Goal: Task Accomplishment & Management: Use online tool/utility

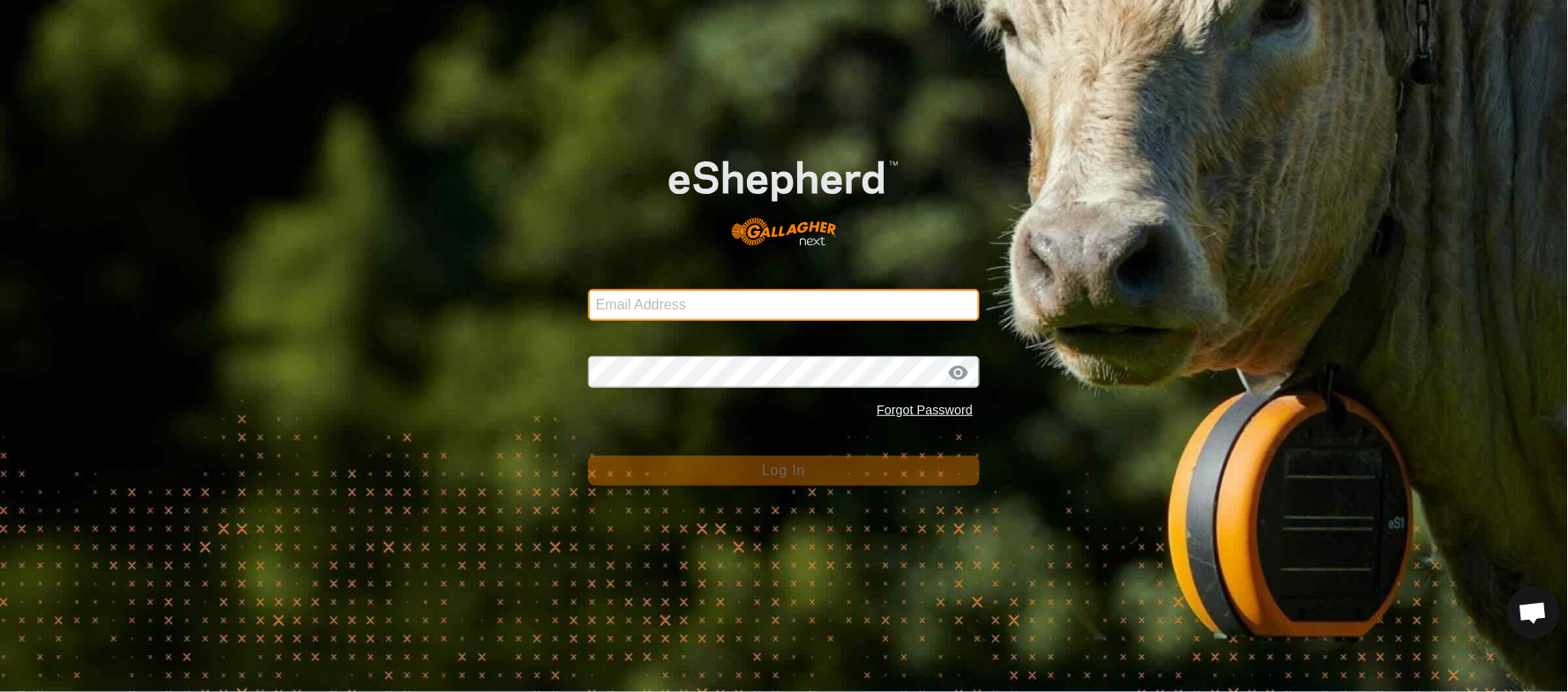
click at [745, 314] on input "Email Address" at bounding box center [784, 305] width 392 height 32
type input "[EMAIL_ADDRESS][PERSON_NAME][DOMAIN_NAME]"
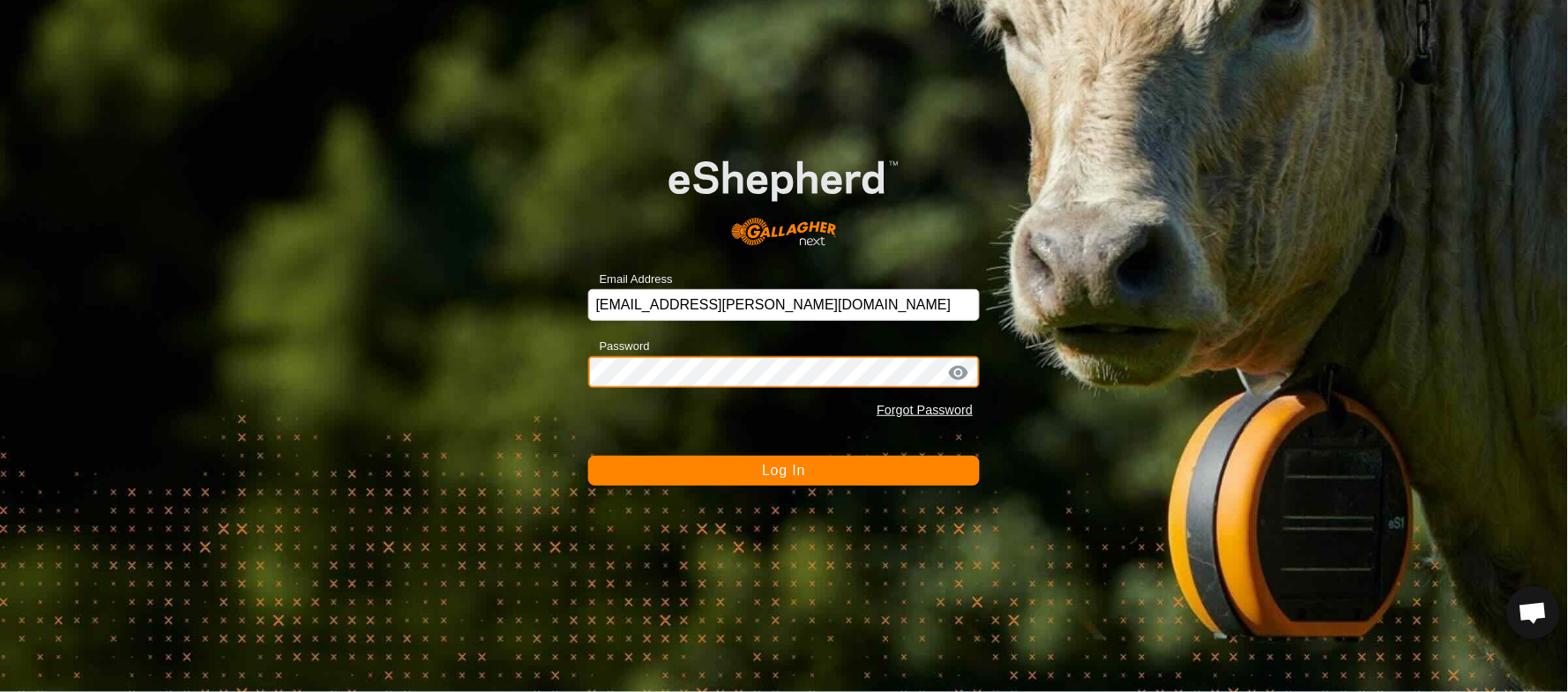
click at [588, 455] on button "Log In" at bounding box center [784, 470] width 392 height 30
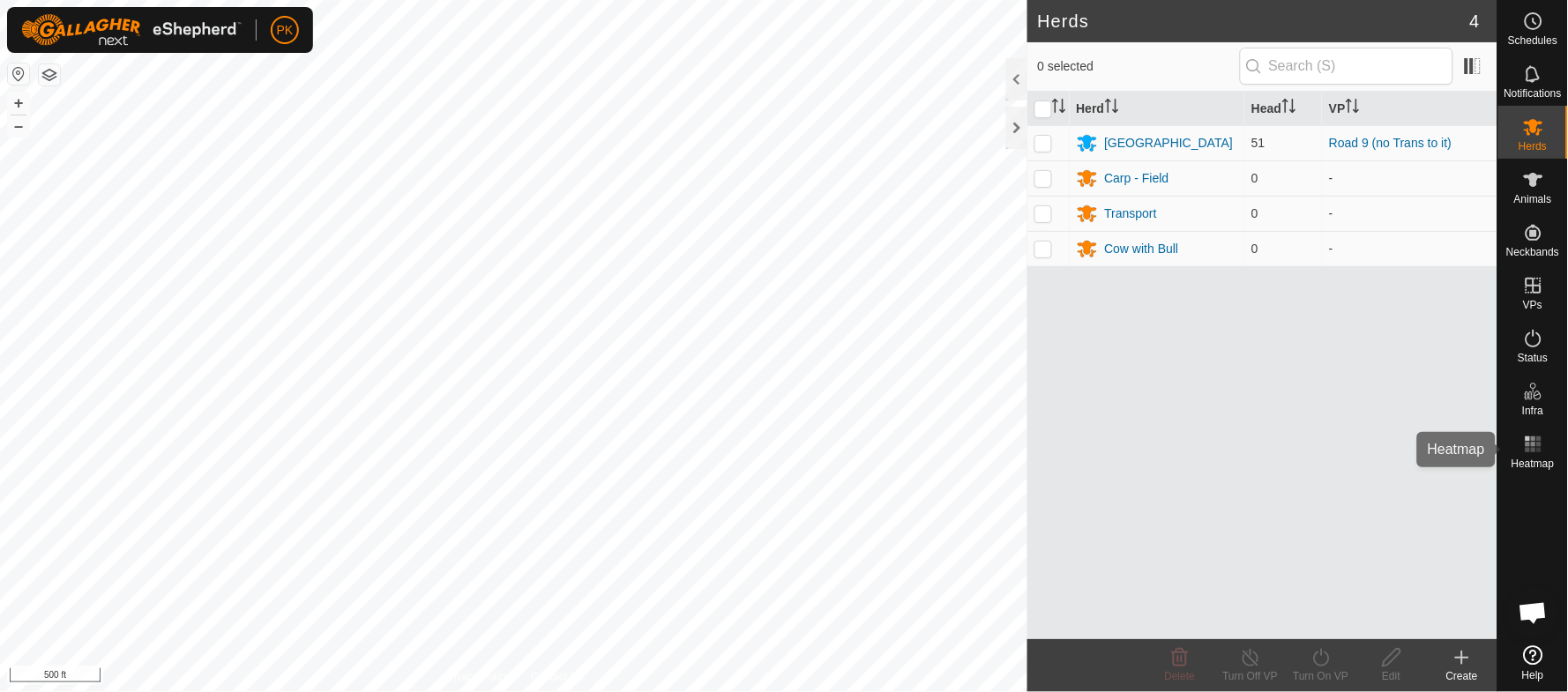
click at [1536, 434] on icon at bounding box center [1533, 444] width 21 height 21
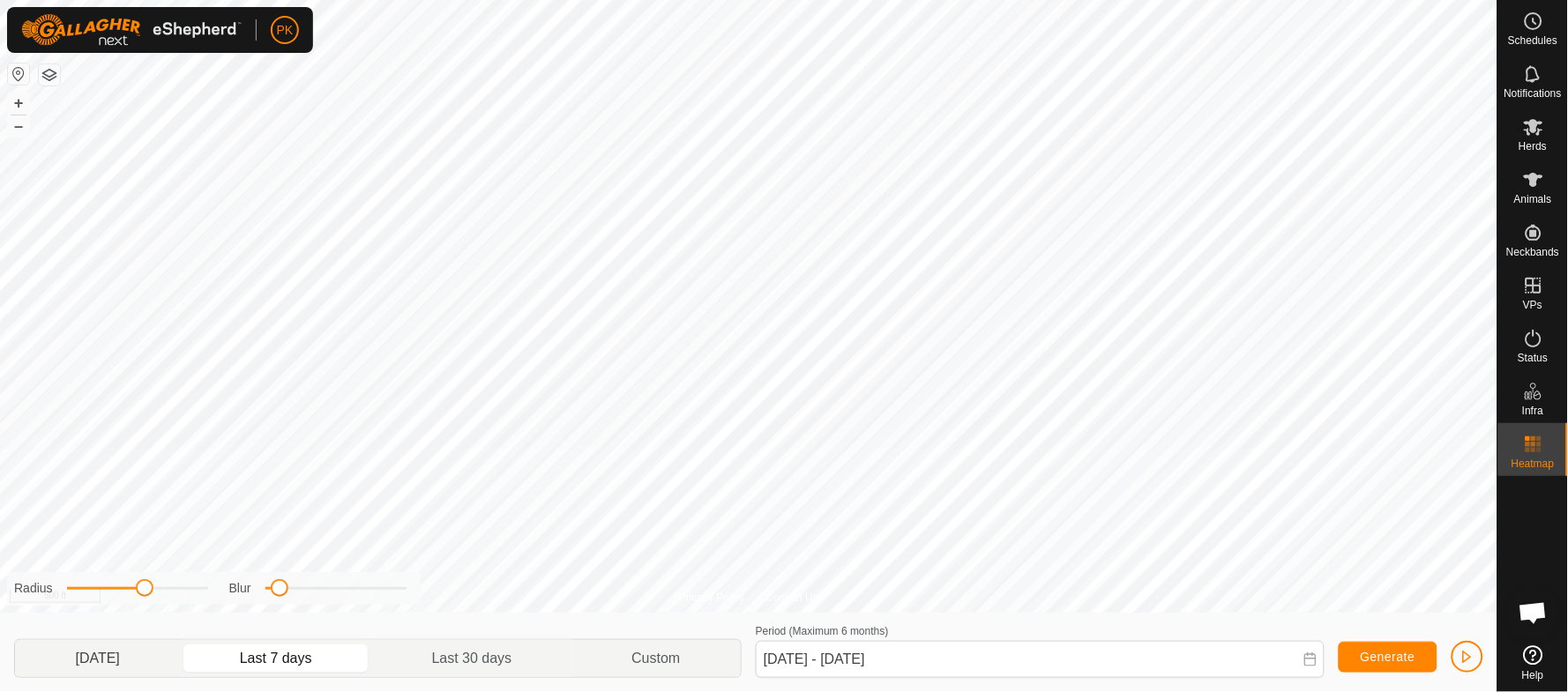
click at [109, 652] on p-togglebutton "[DATE]" at bounding box center [97, 659] width 165 height 37
type input "[DATE] - [DATE]"
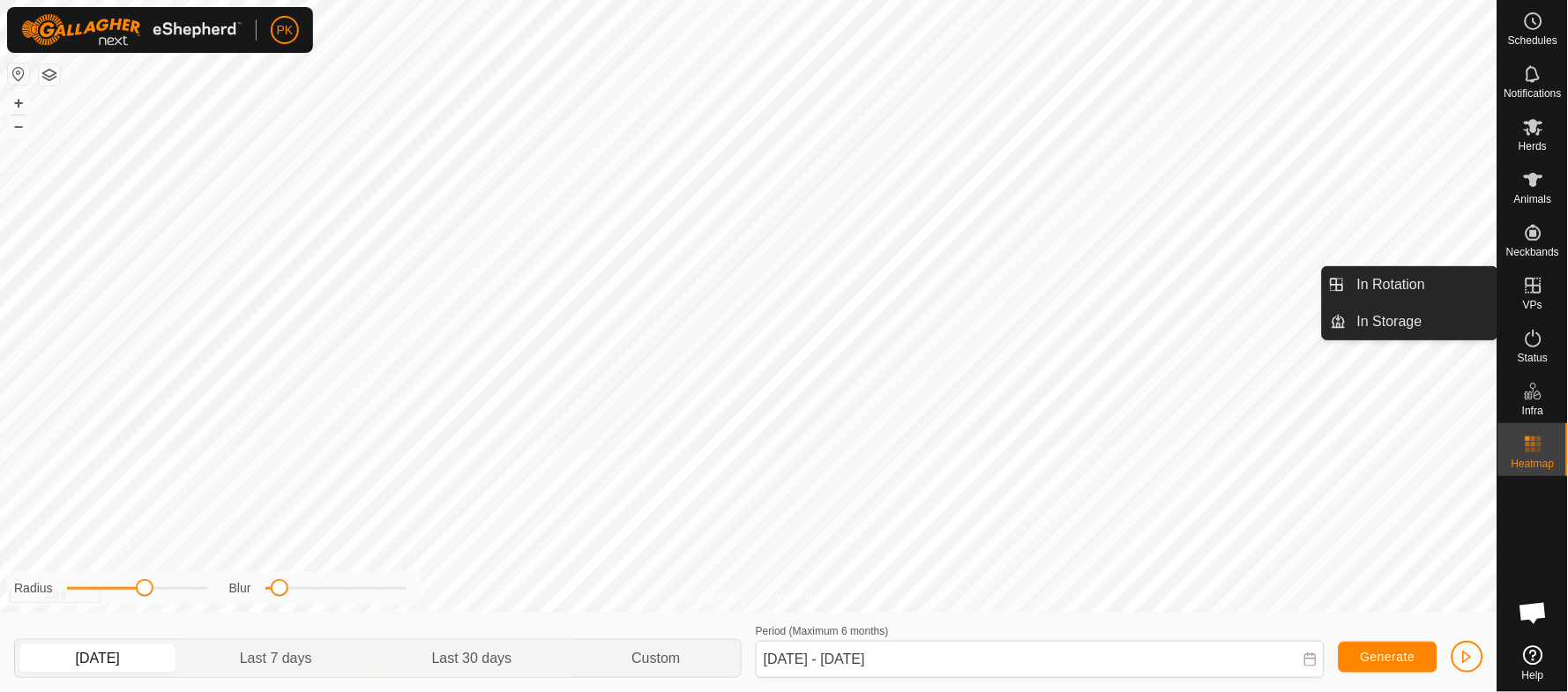
drag, startPoint x: 1426, startPoint y: 278, endPoint x: 1338, endPoint y: 266, distance: 88.8
click at [1426, 278] on link "In Rotation" at bounding box center [1421, 285] width 150 height 35
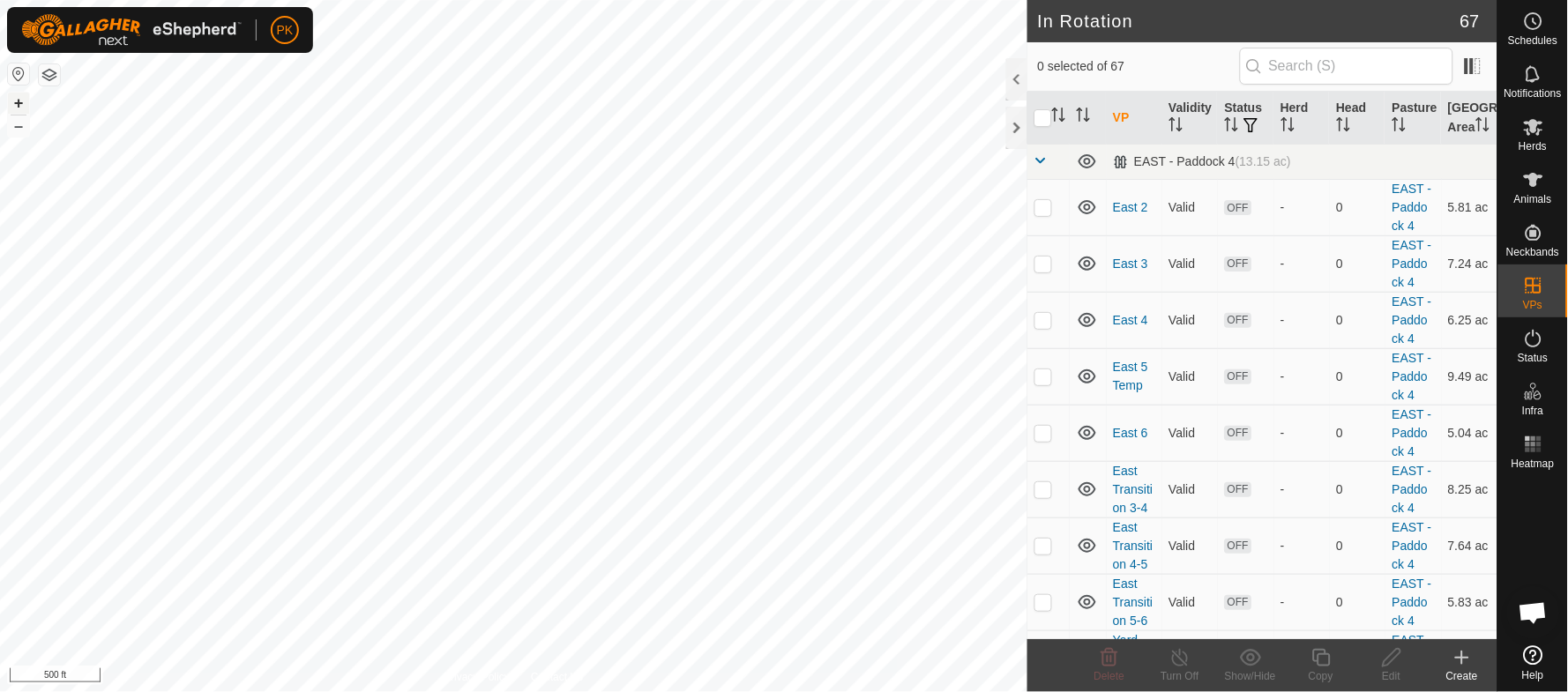
click at [22, 93] on button "+" at bounding box center [19, 103] width 21 height 21
checkbox input "false"
checkbox input "true"
checkbox input "false"
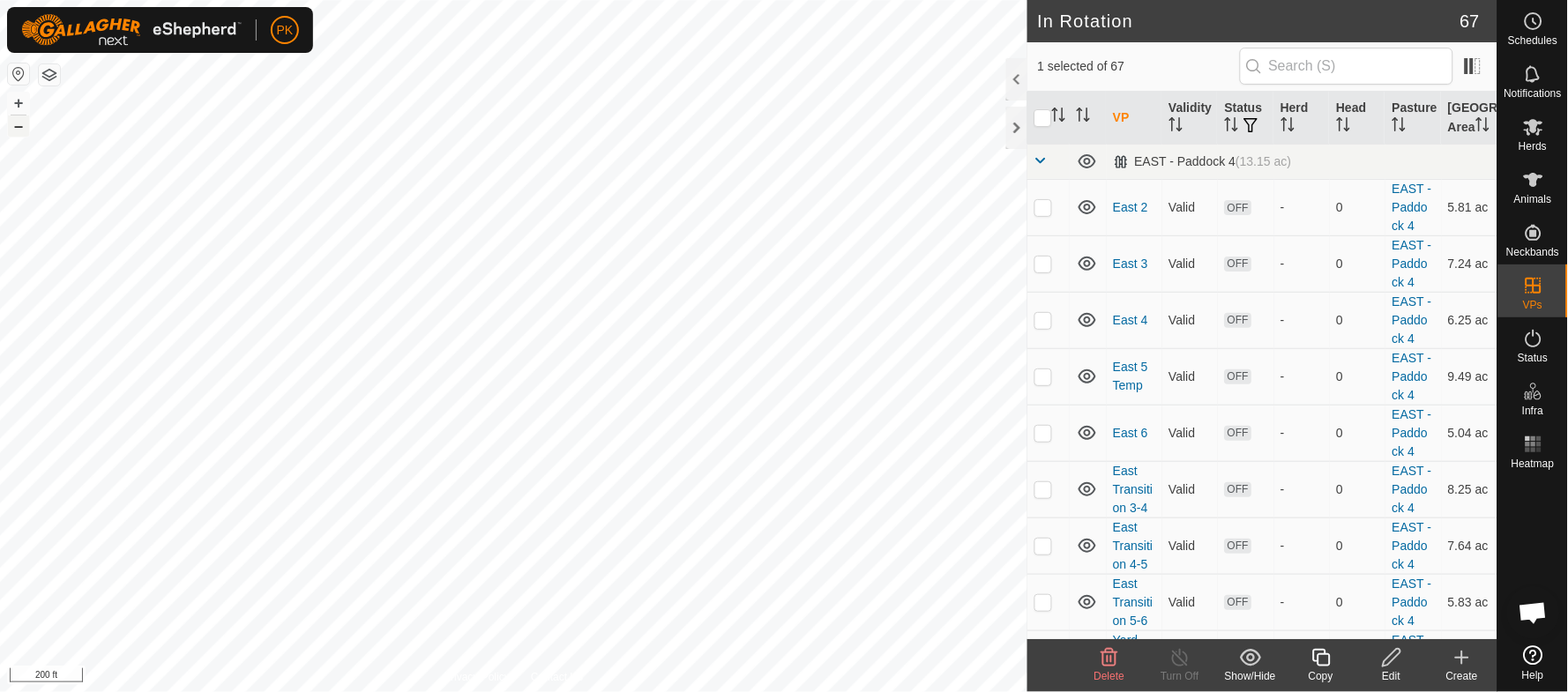
checkbox input "false"
checkbox input "true"
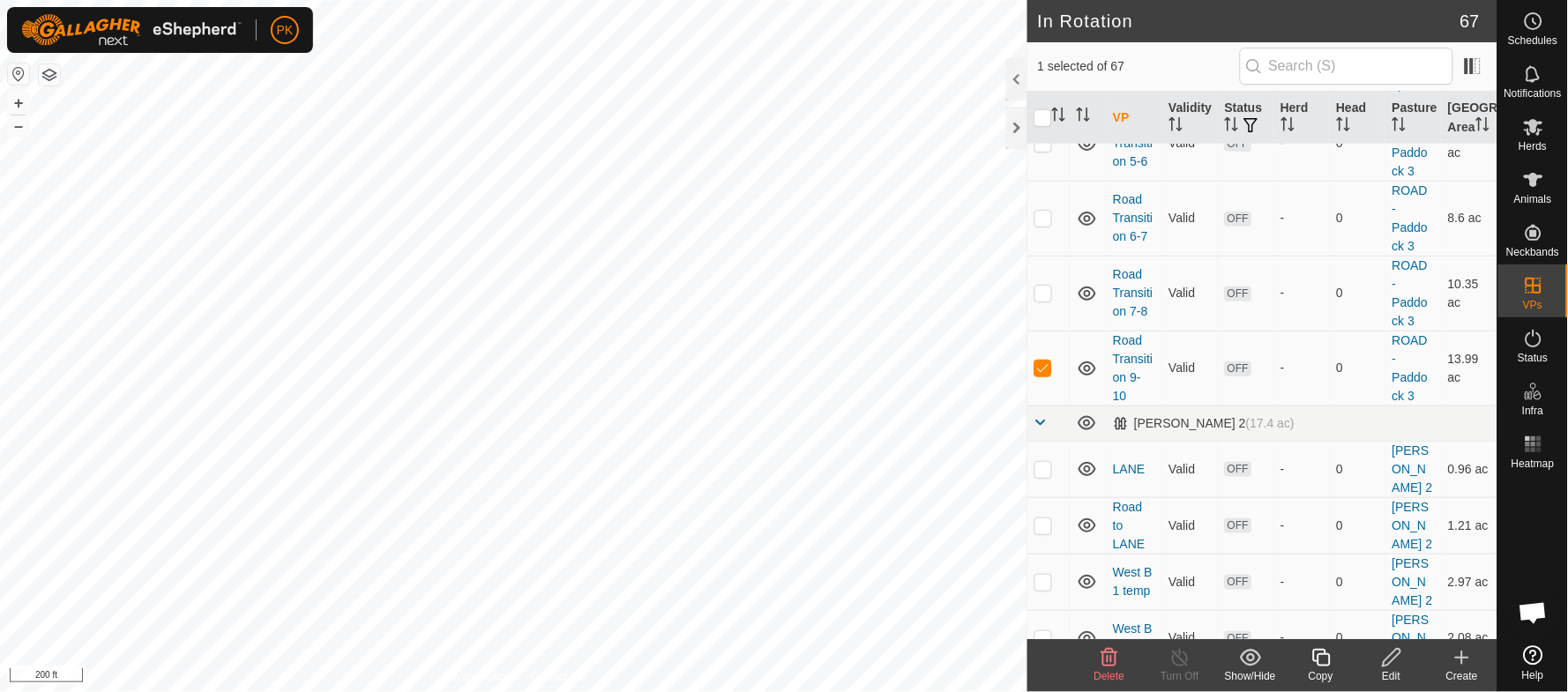
scroll to position [3868, 0]
click at [1535, 189] on icon at bounding box center [1533, 179] width 21 height 21
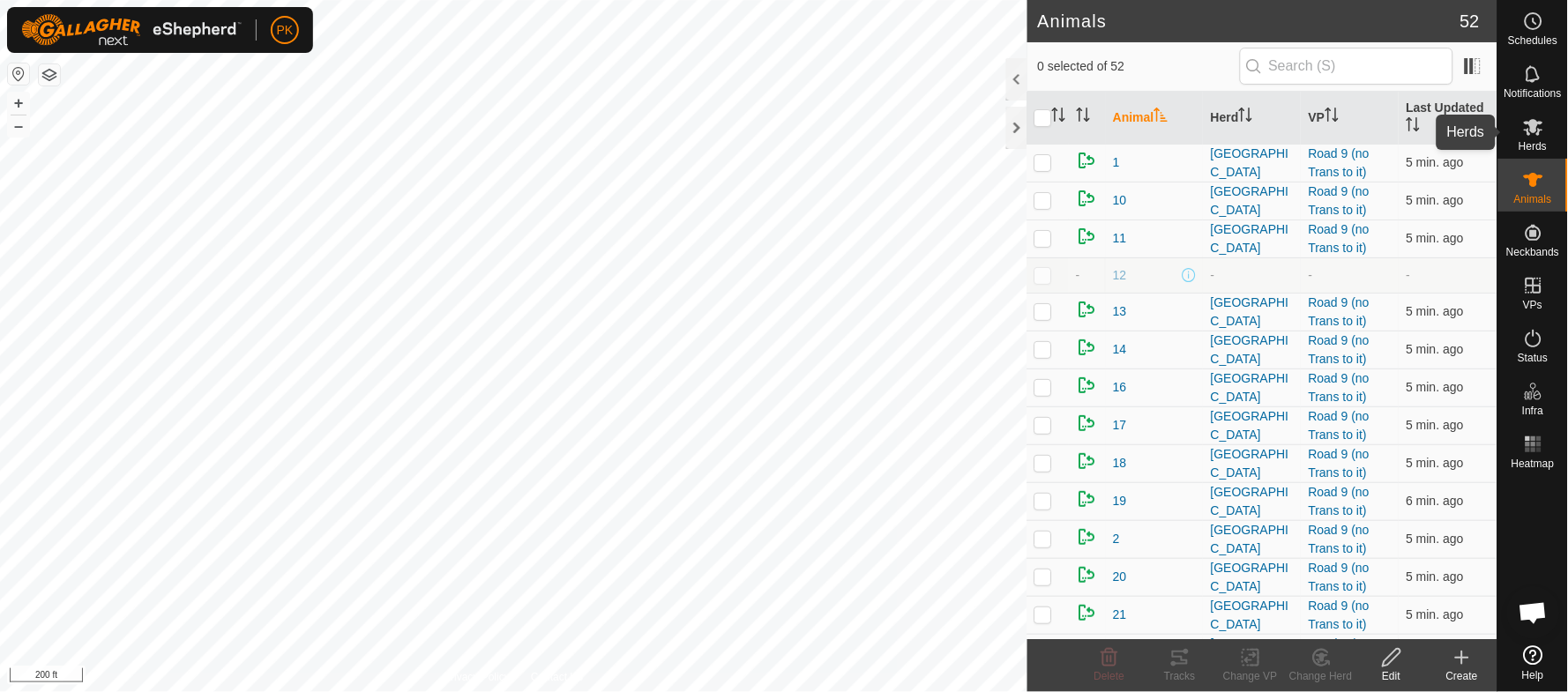
click at [1533, 132] on icon at bounding box center [1533, 127] width 19 height 17
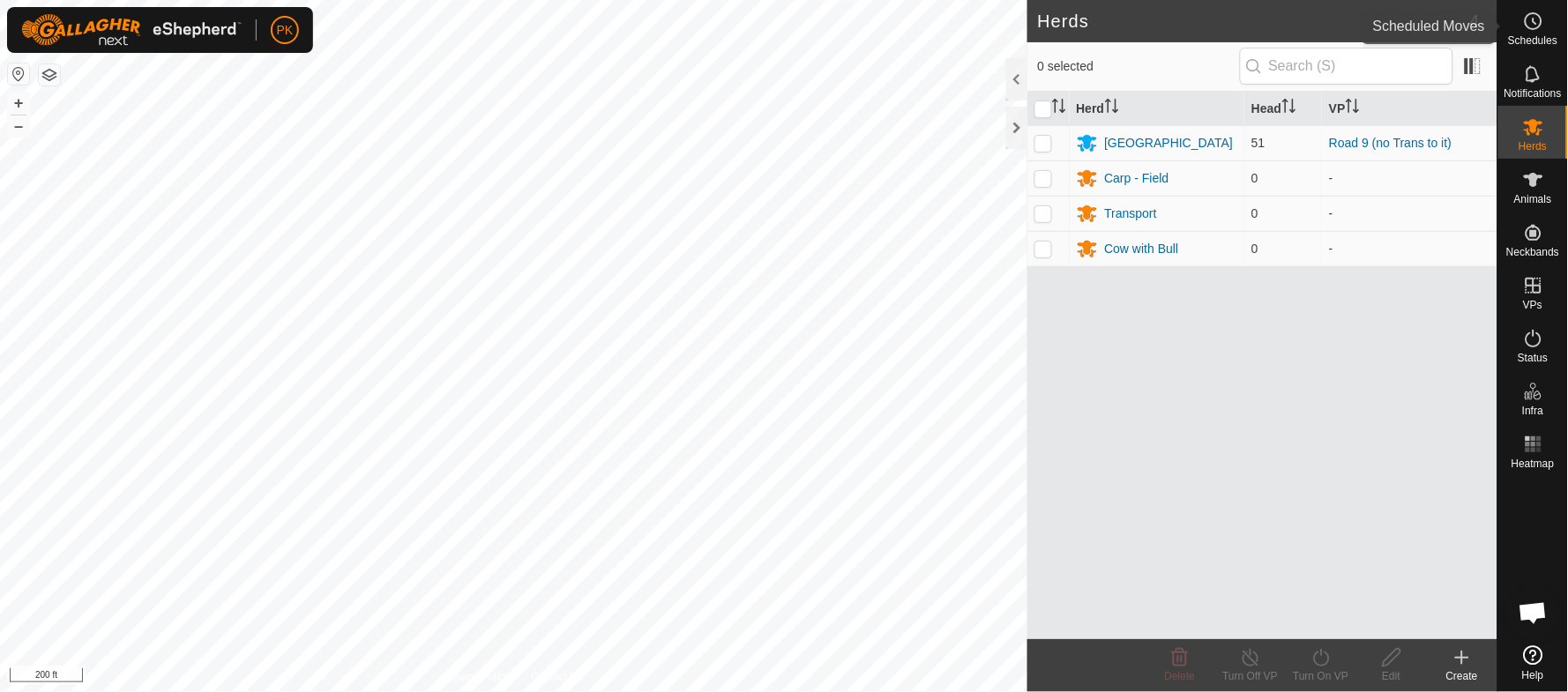
click at [1530, 22] on icon at bounding box center [1533, 20] width 21 height 21
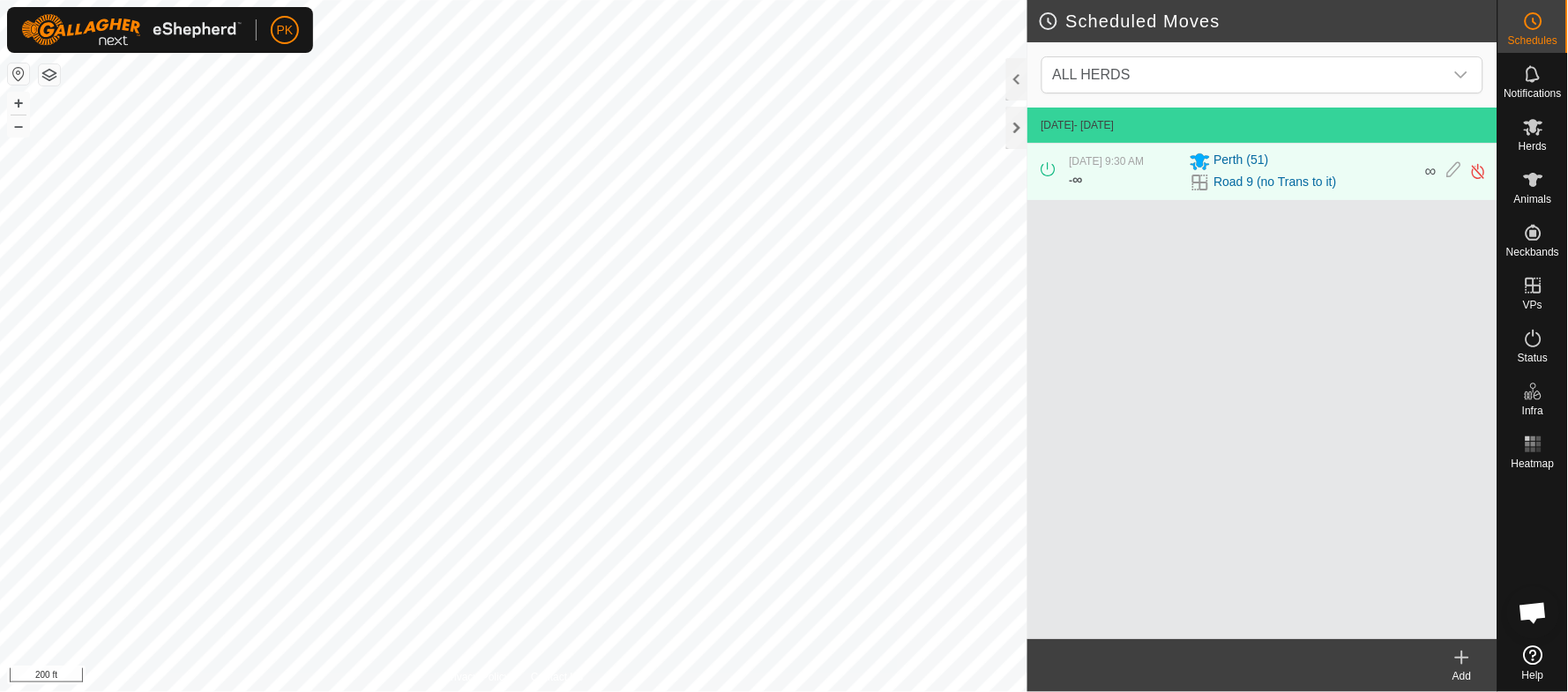
click at [1465, 640] on div "Add" at bounding box center [1461, 665] width 71 height 53
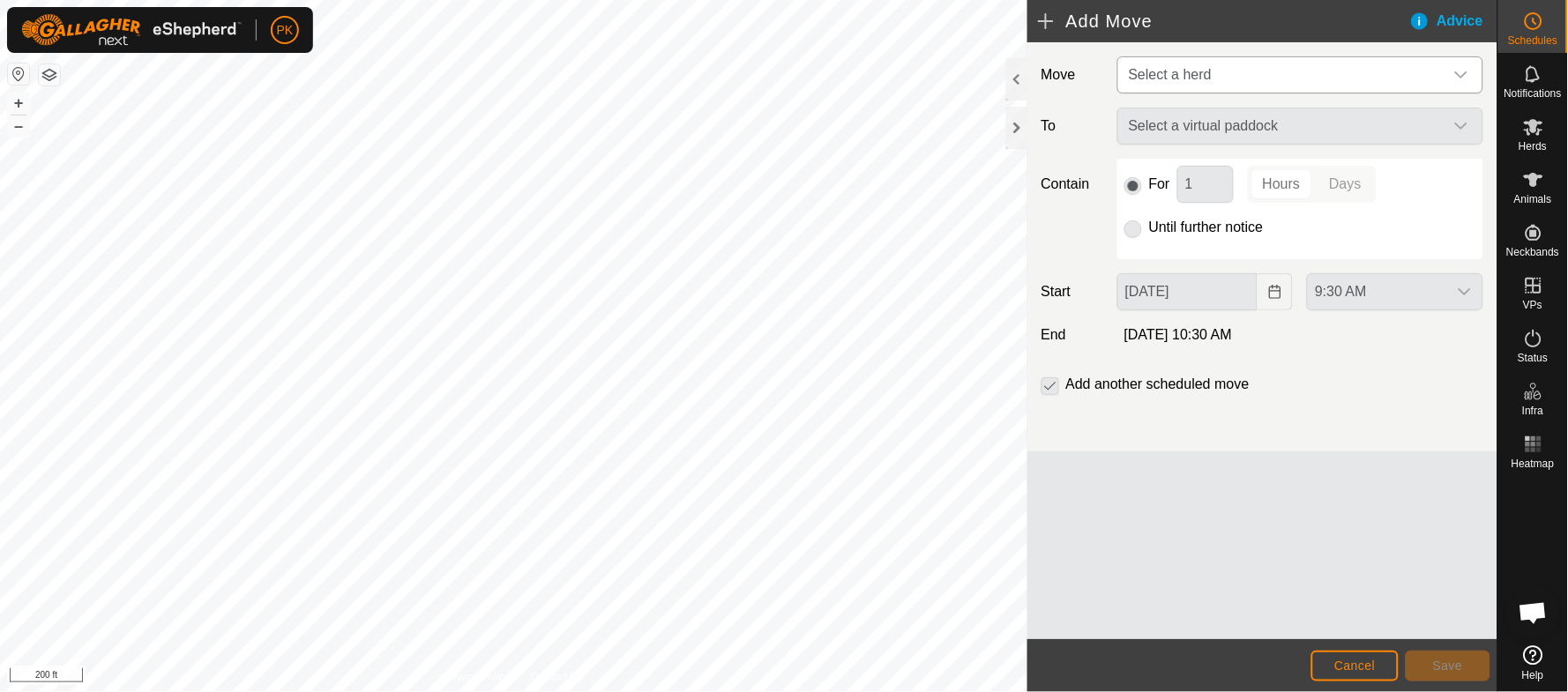
click at [1227, 75] on span "Select a herd" at bounding box center [1282, 75] width 322 height 35
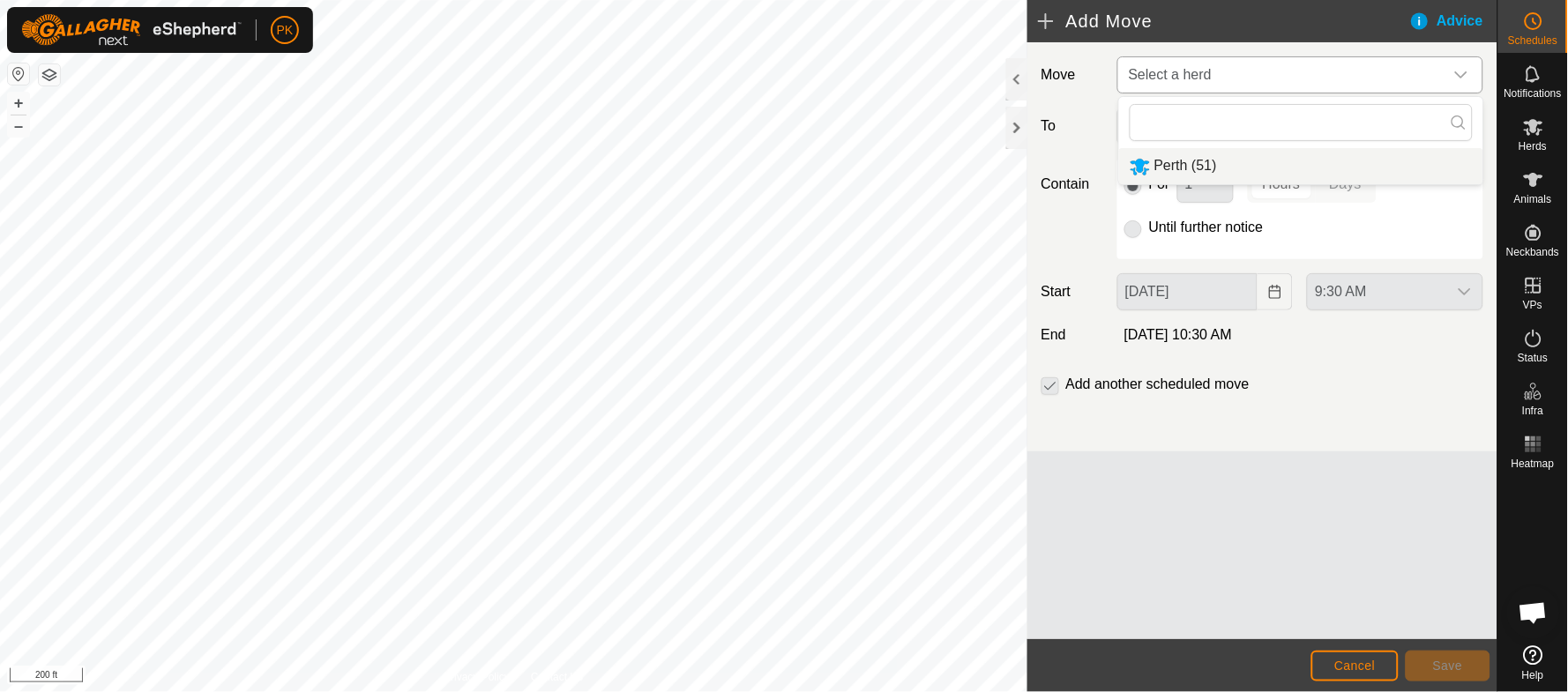
click at [1196, 163] on li "Perth (51)" at bounding box center [1301, 166] width 364 height 36
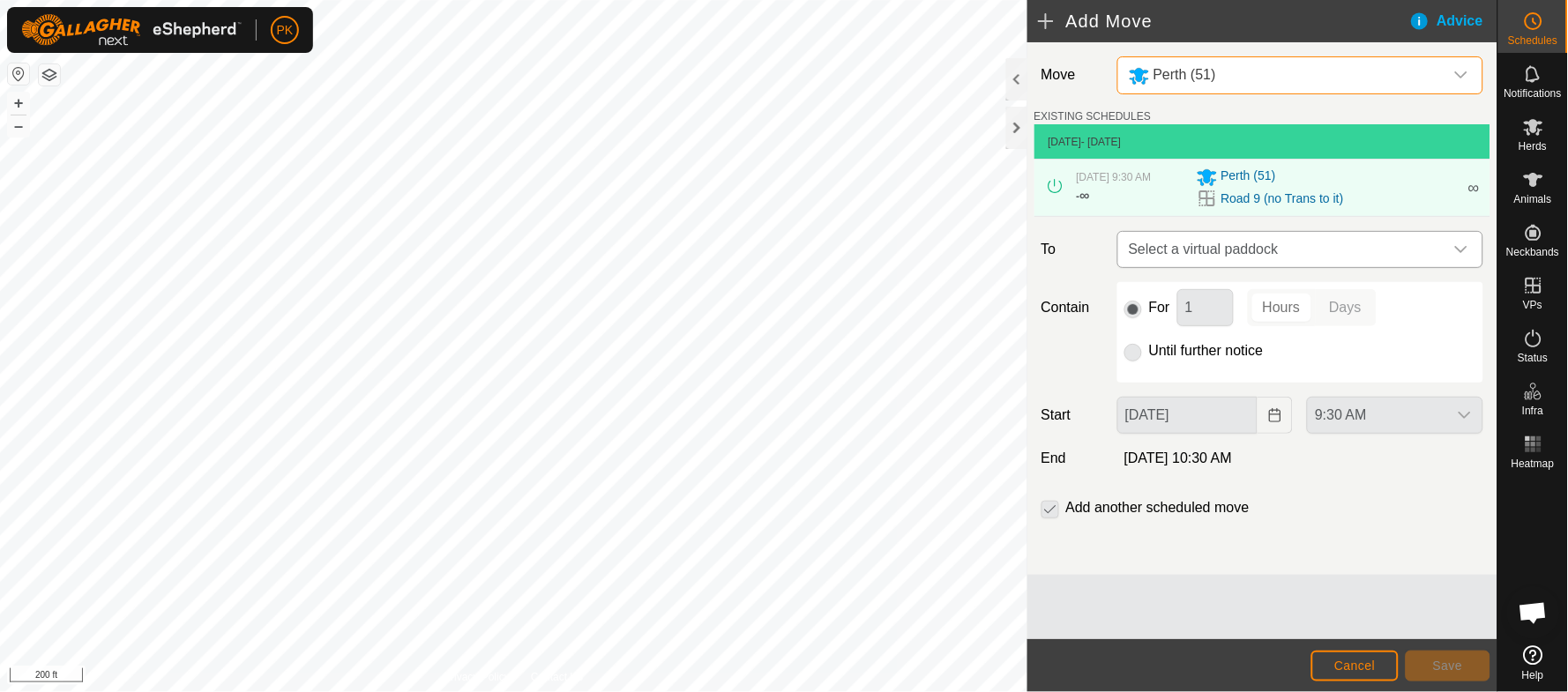
click at [1227, 240] on span "Select a virtual paddock" at bounding box center [1282, 250] width 322 height 35
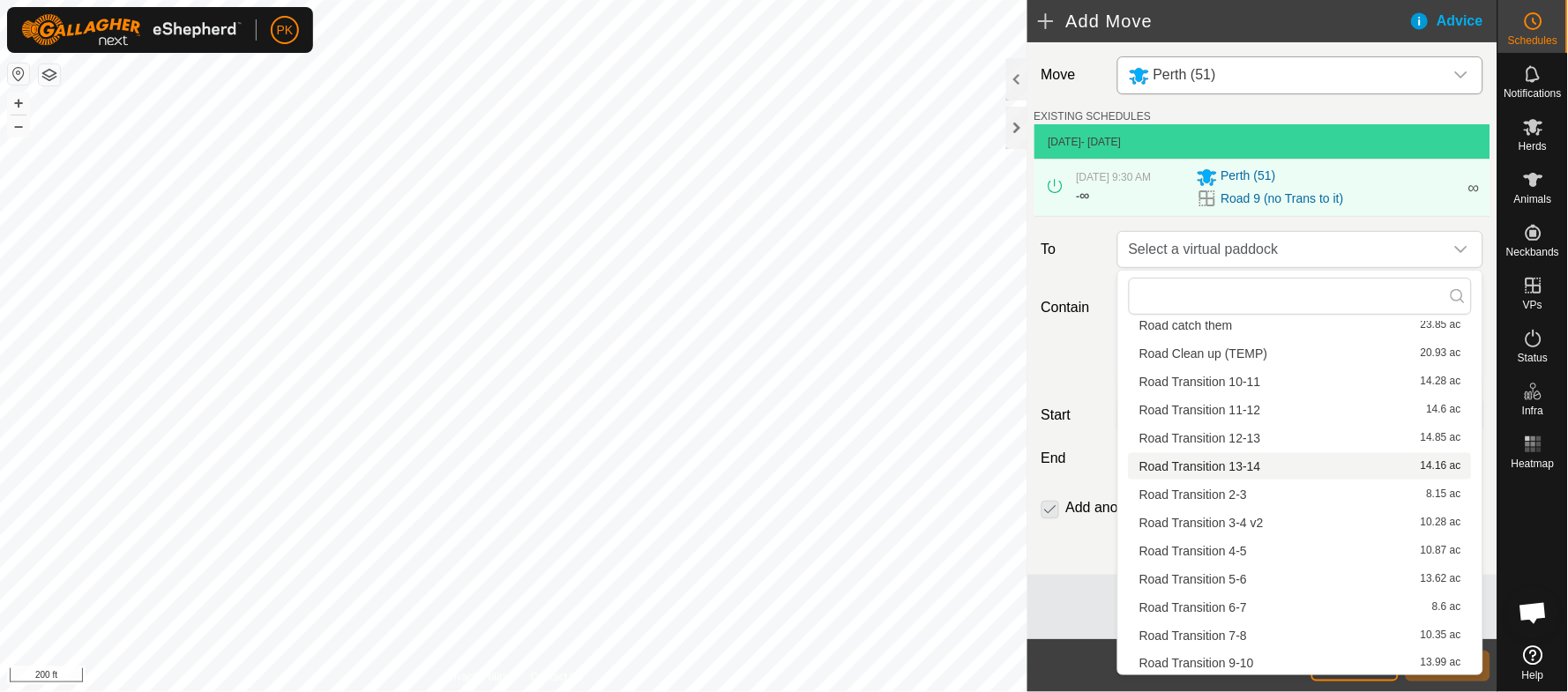
scroll to position [558, 0]
click at [1232, 659] on li "Road Transition 9-10 13.99 ac" at bounding box center [1300, 662] width 343 height 27
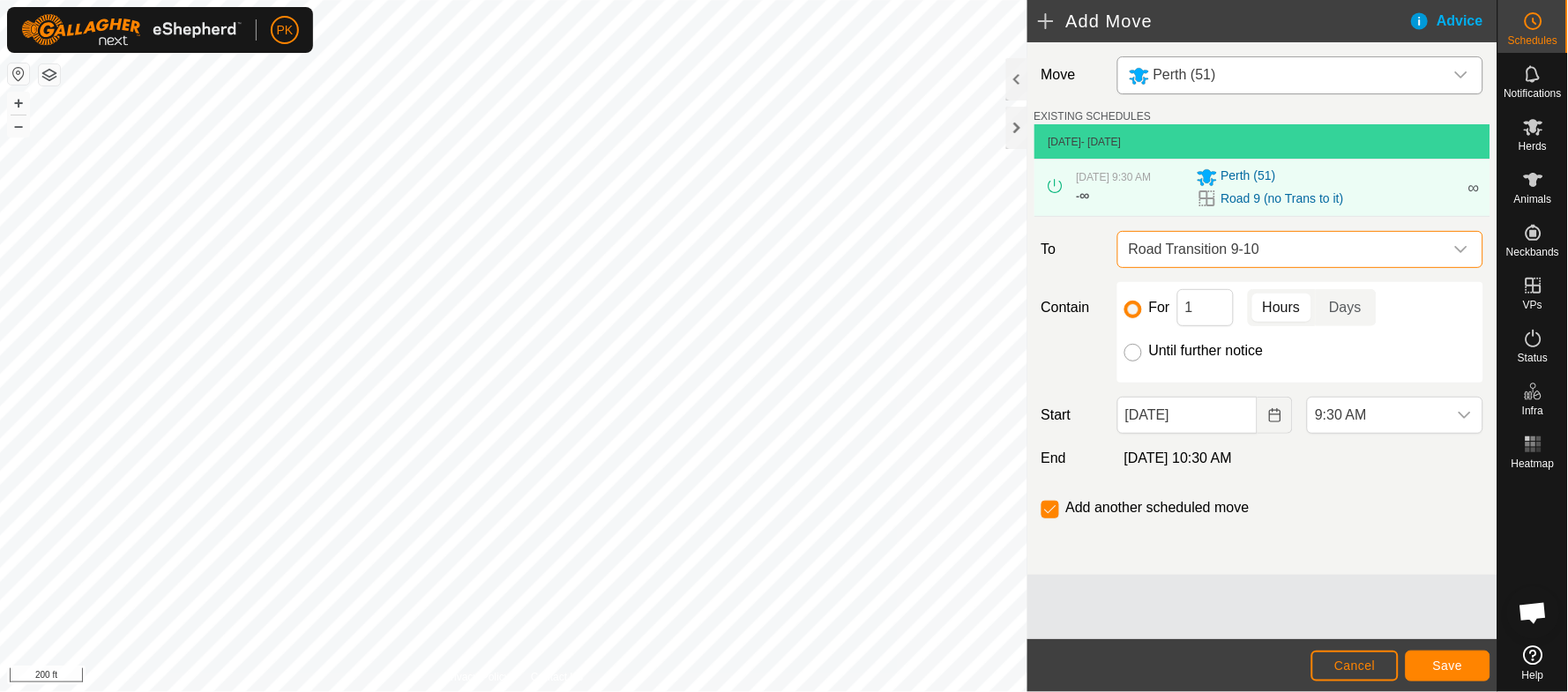
click at [1137, 351] on input "Until further notice" at bounding box center [1133, 352] width 18 height 18
radio input "true"
checkbox input "false"
click at [1436, 660] on span "Save" at bounding box center [1447, 665] width 30 height 14
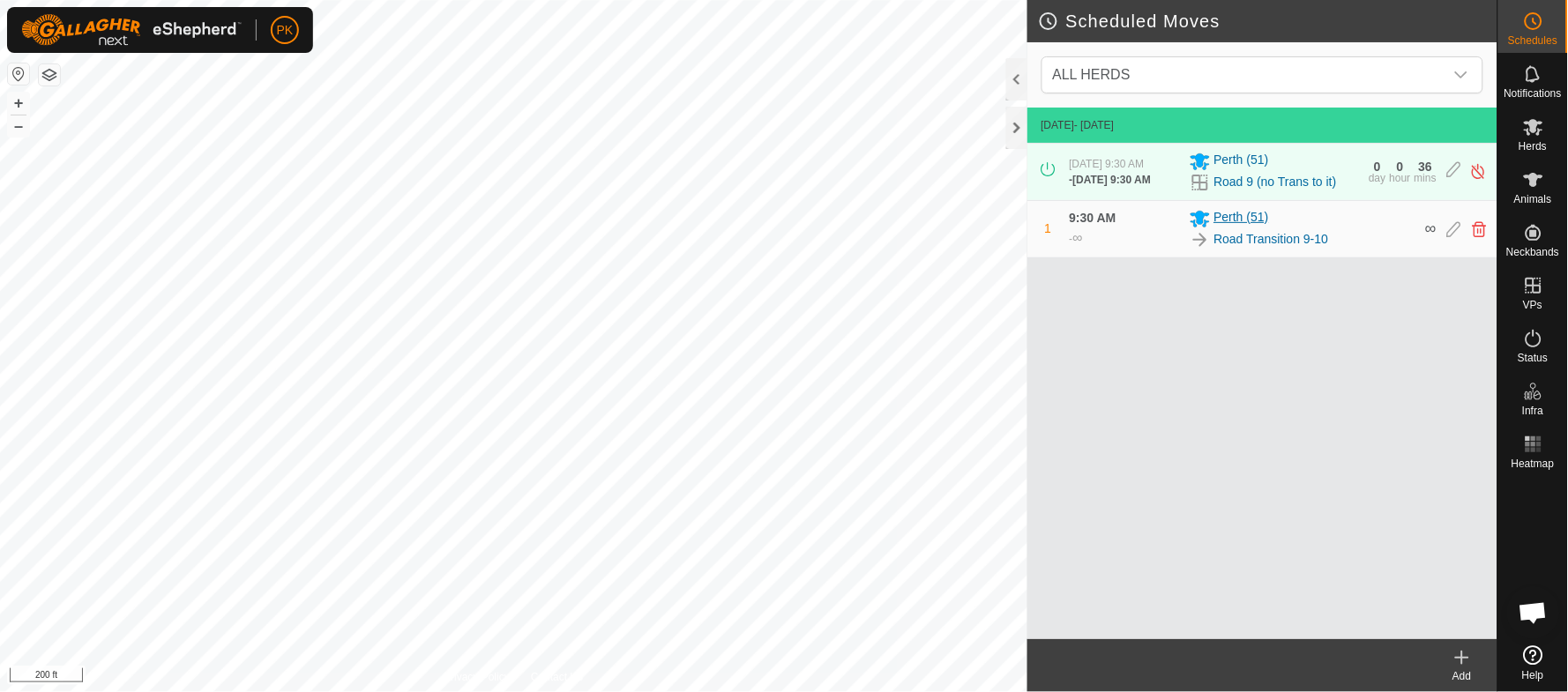
click at [1264, 229] on span "Perth (51)" at bounding box center [1240, 218] width 55 height 21
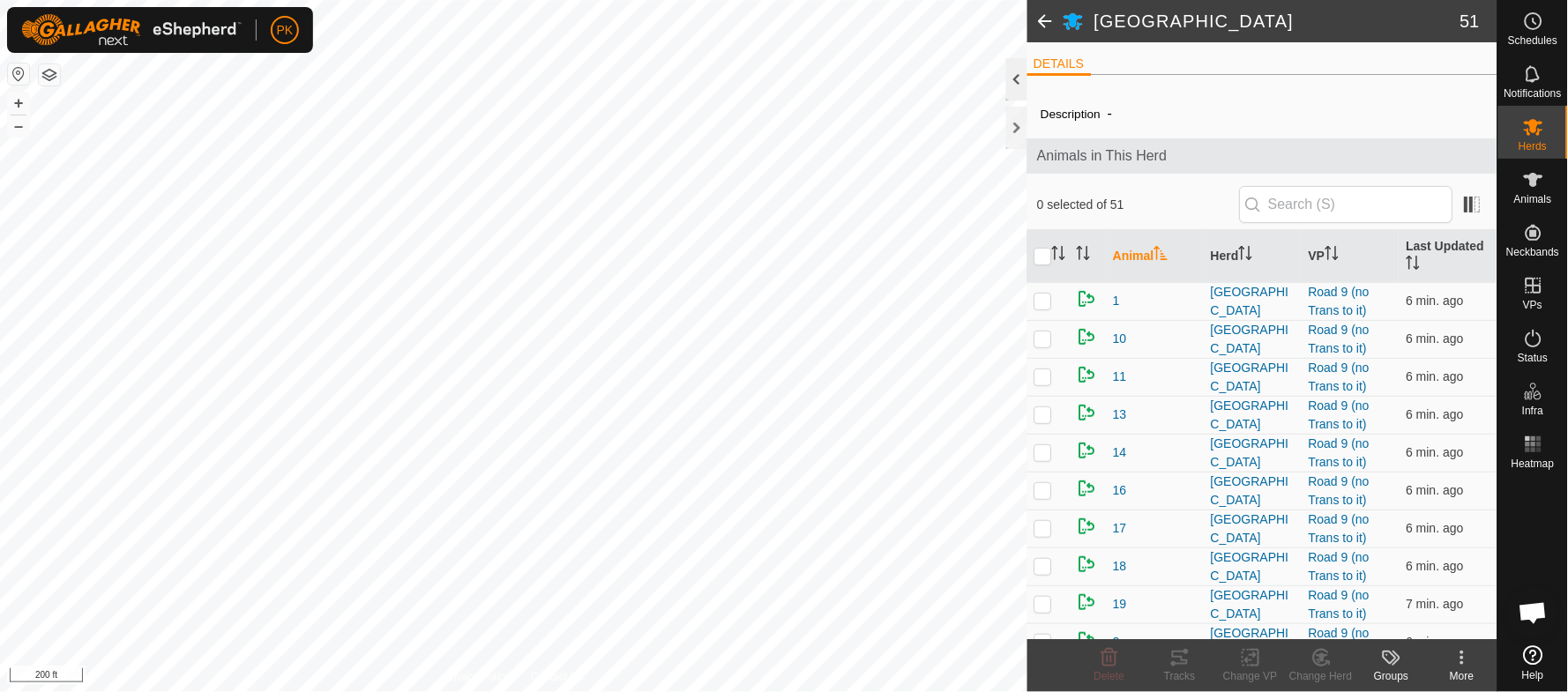
click at [1017, 86] on div at bounding box center [1016, 80] width 21 height 43
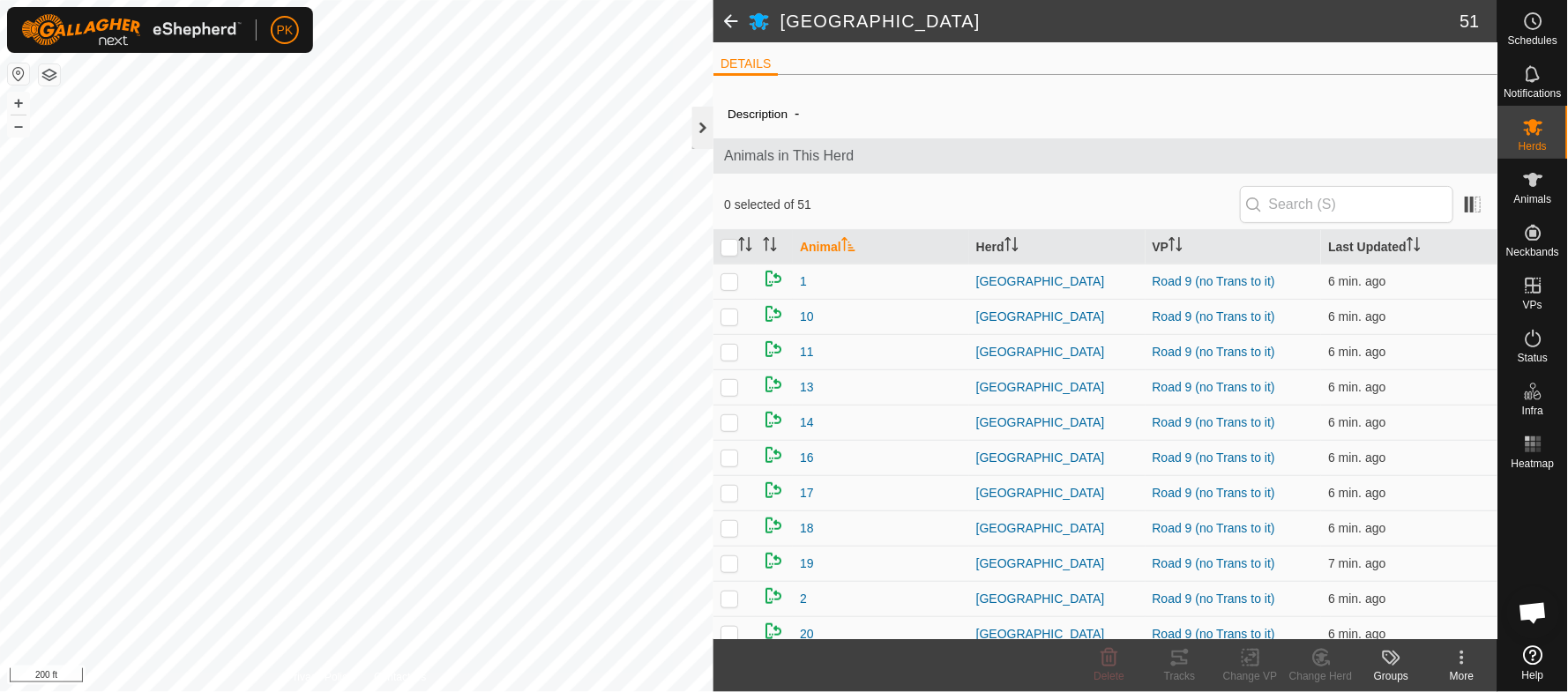
click at [708, 138] on div at bounding box center [702, 128] width 21 height 43
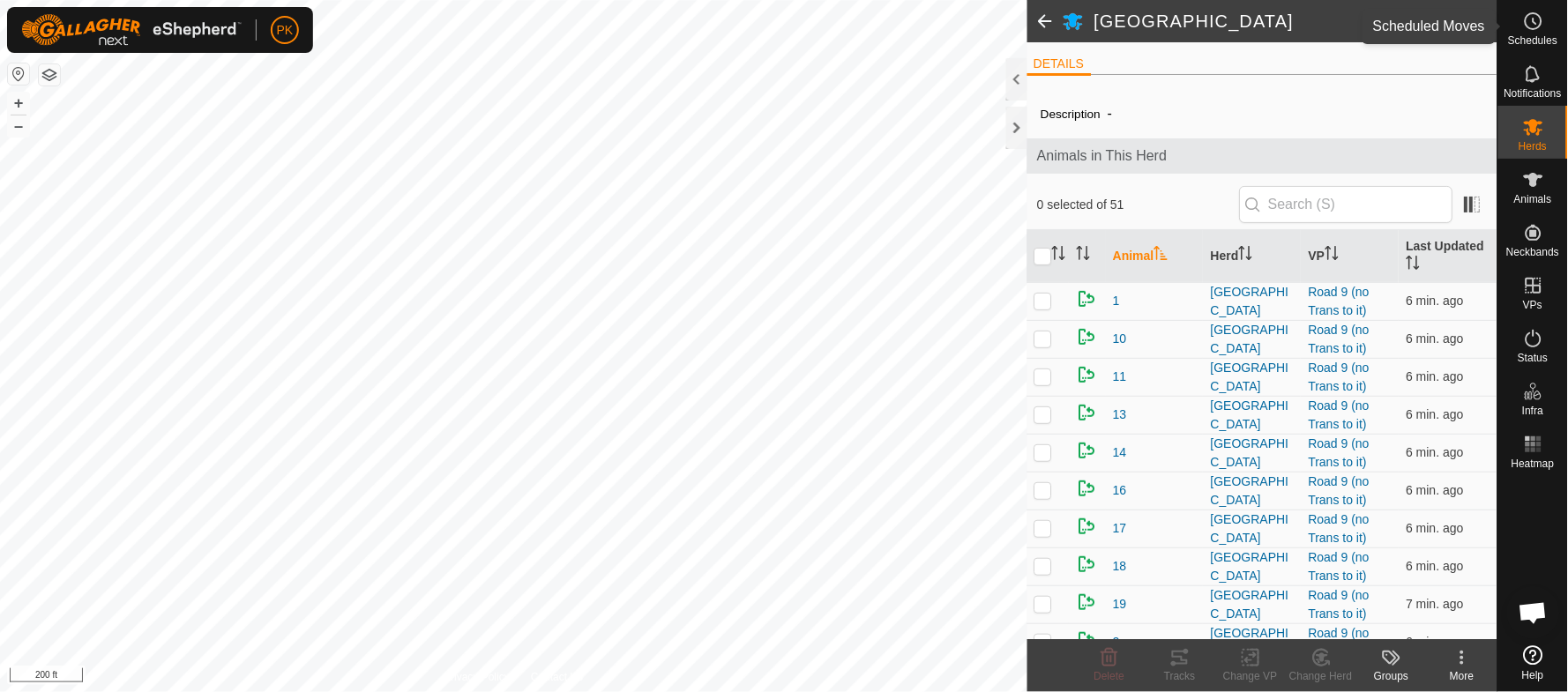
click at [1549, 35] on span "Schedules" at bounding box center [1532, 40] width 49 height 10
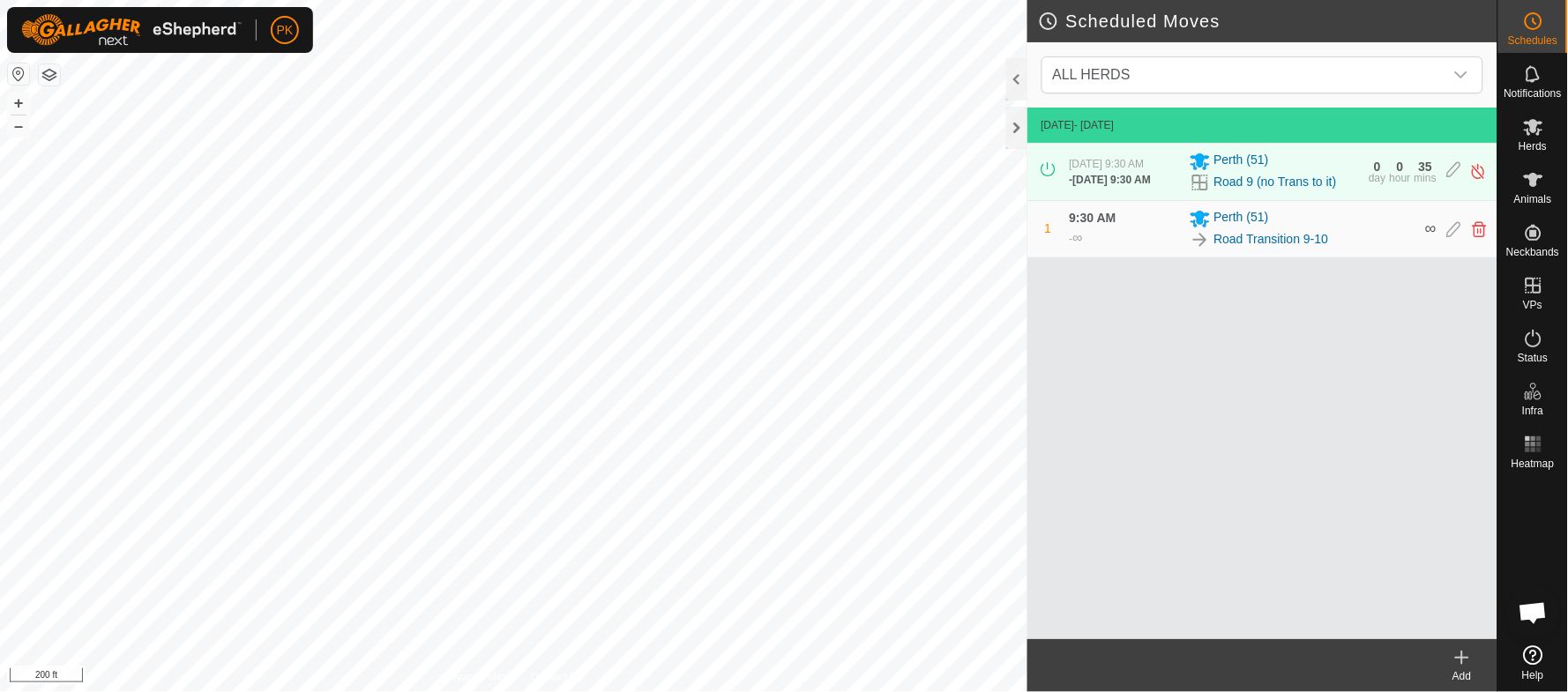
click at [1454, 660] on icon at bounding box center [1461, 657] width 21 height 21
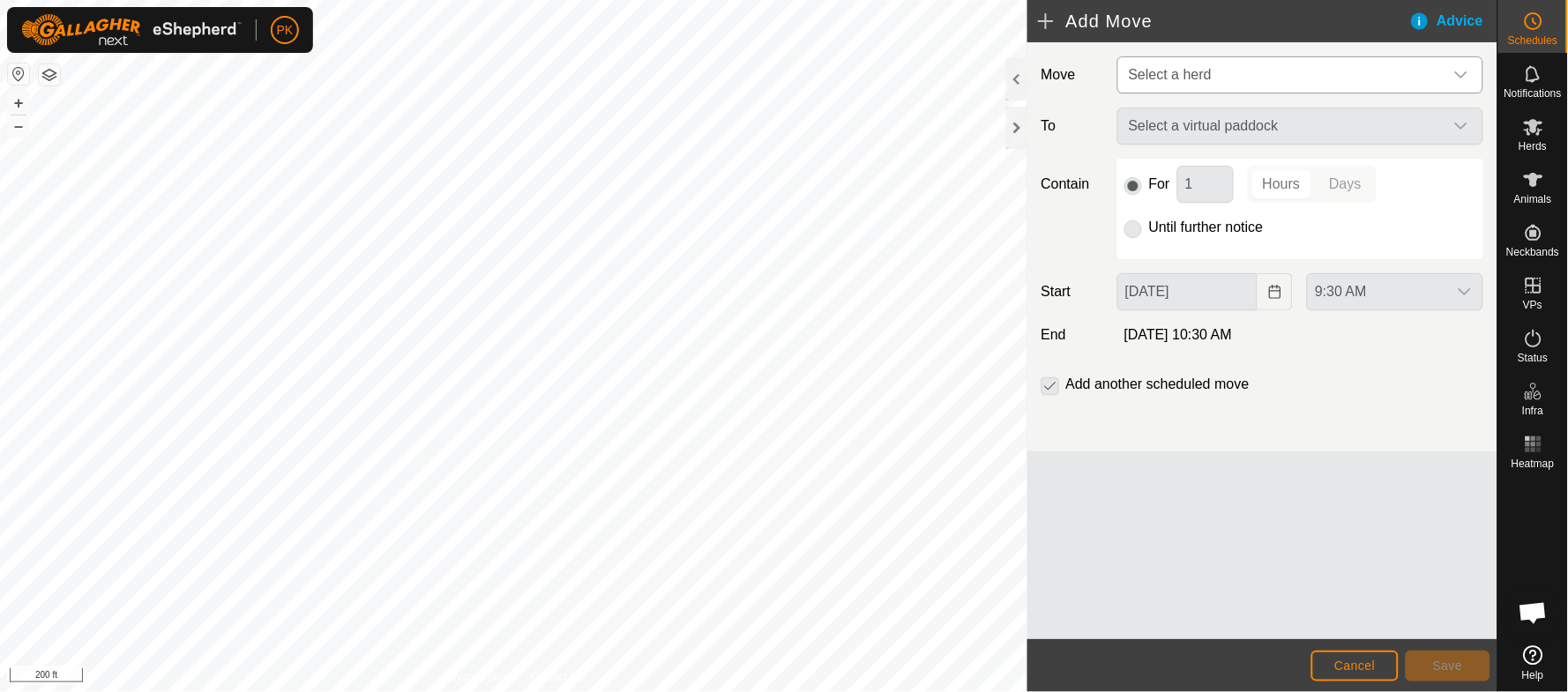
click at [1248, 78] on span "Select a herd" at bounding box center [1282, 75] width 322 height 35
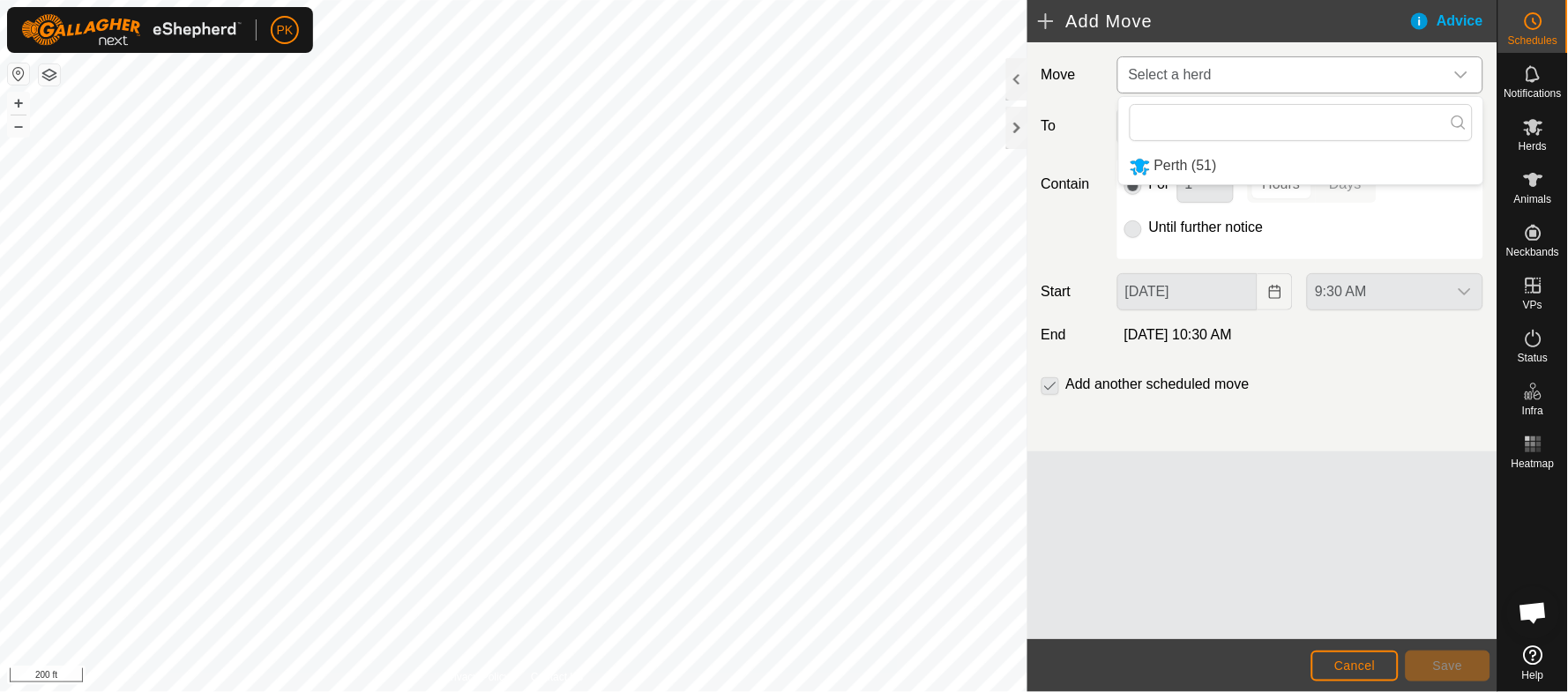
click at [1218, 155] on li "Perth (51)" at bounding box center [1301, 166] width 364 height 36
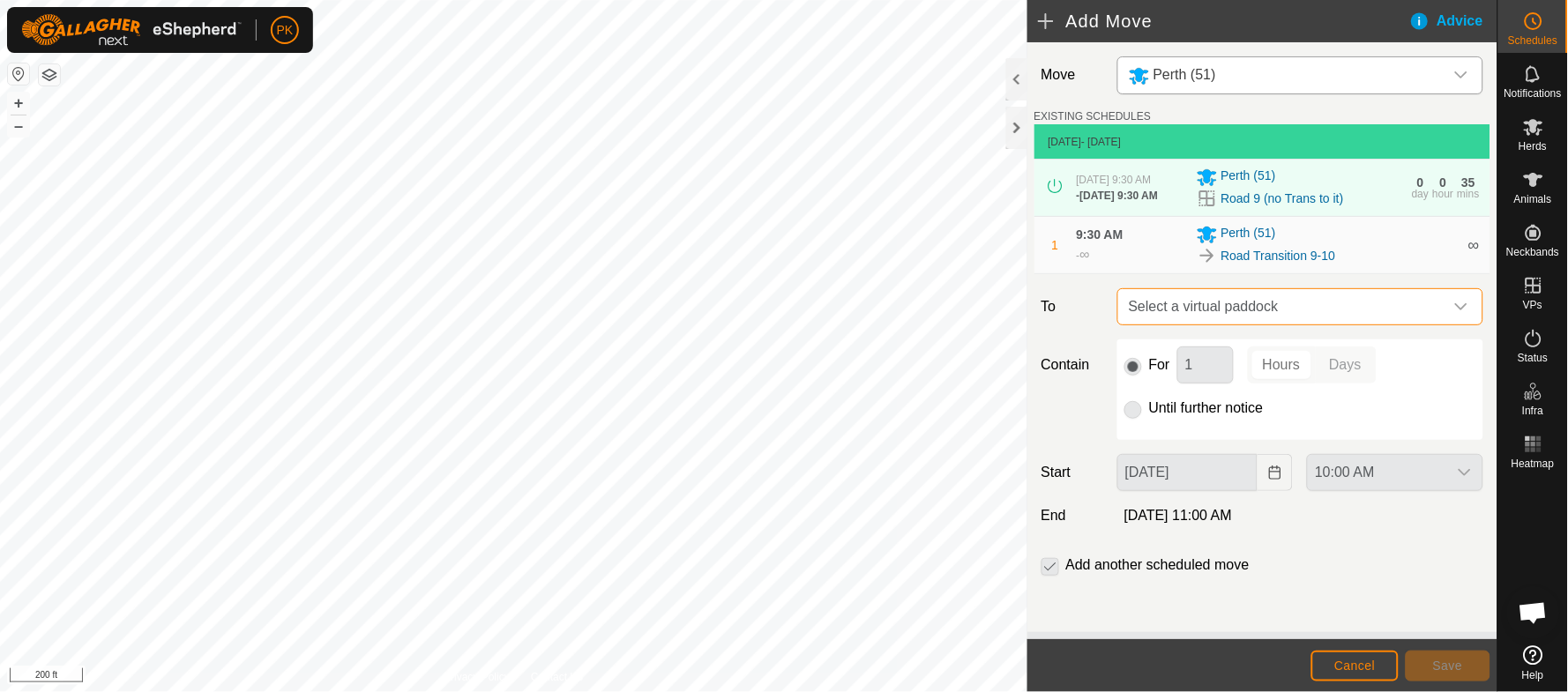
click at [1249, 322] on span "Select a virtual paddock" at bounding box center [1282, 307] width 322 height 35
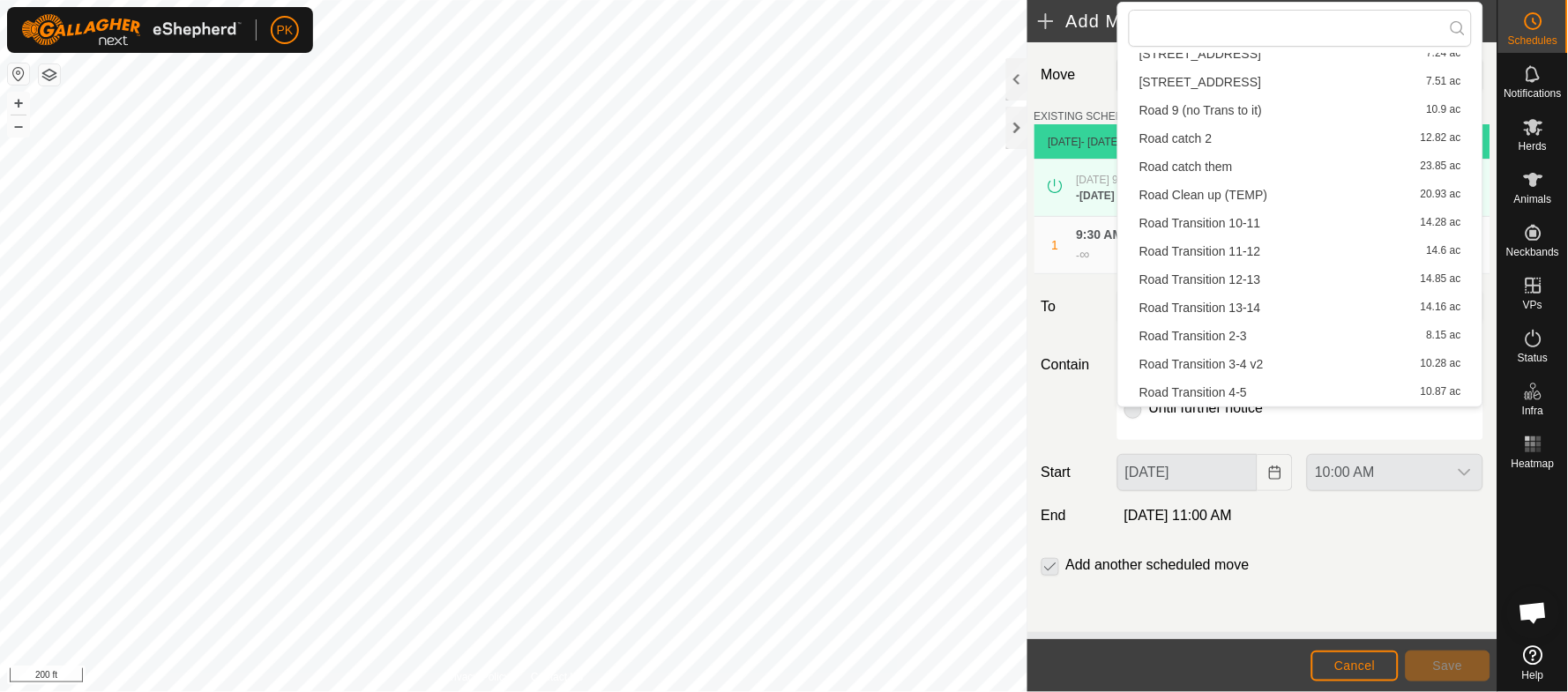
scroll to position [558, 0]
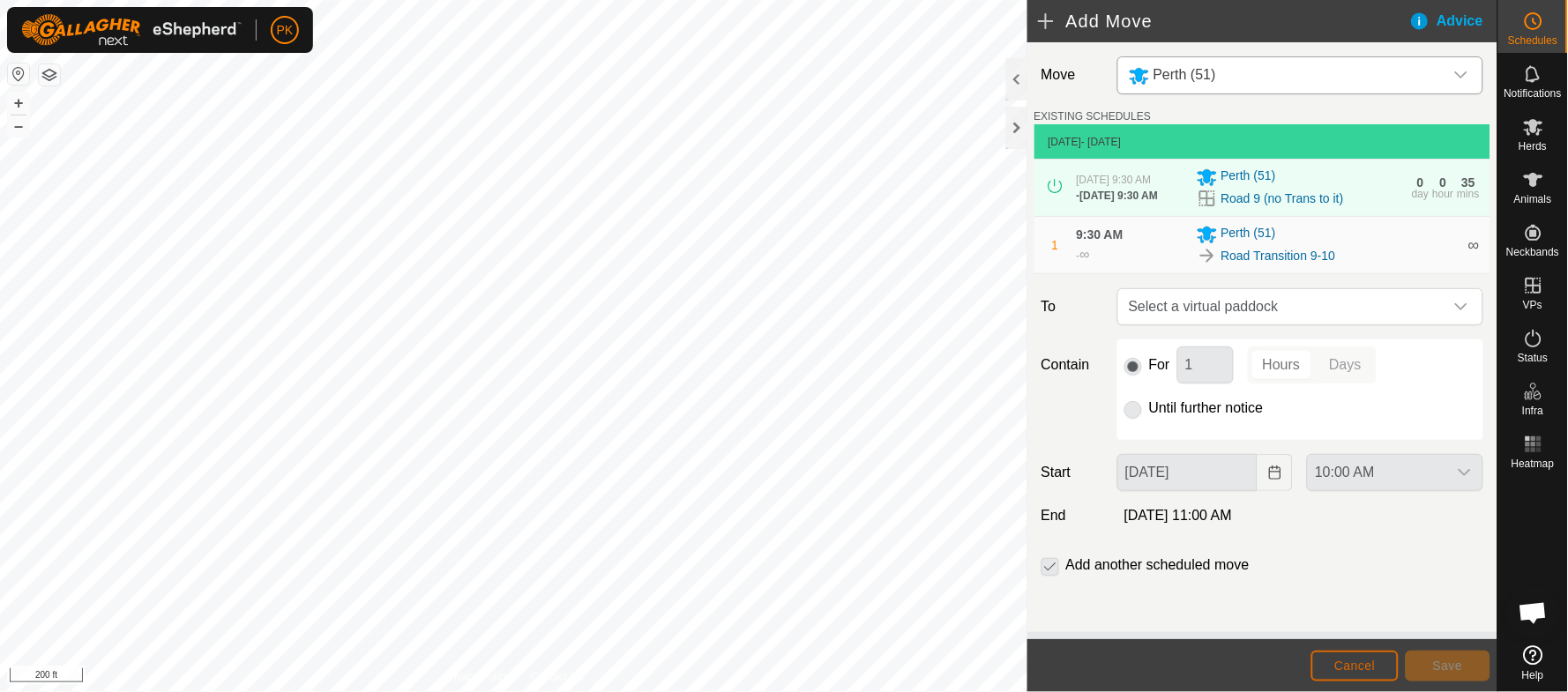
click at [1353, 673] on button "Cancel" at bounding box center [1355, 665] width 87 height 31
